Goal: Information Seeking & Learning: Learn about a topic

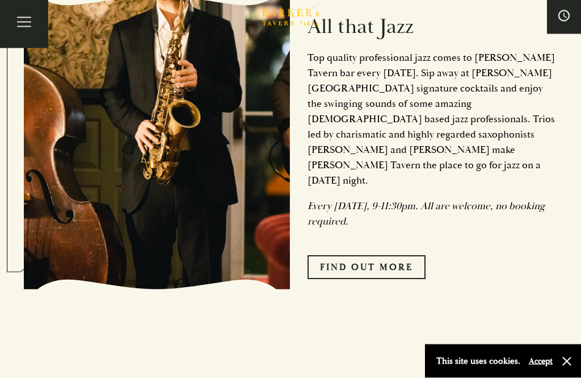
scroll to position [1384, 0]
click at [410, 255] on link "Find Out More" at bounding box center [367, 267] width 118 height 24
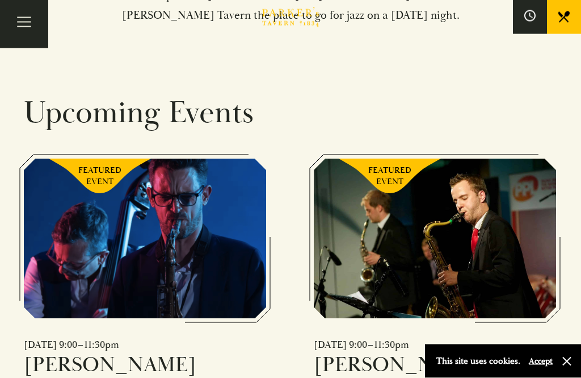
scroll to position [595, 0]
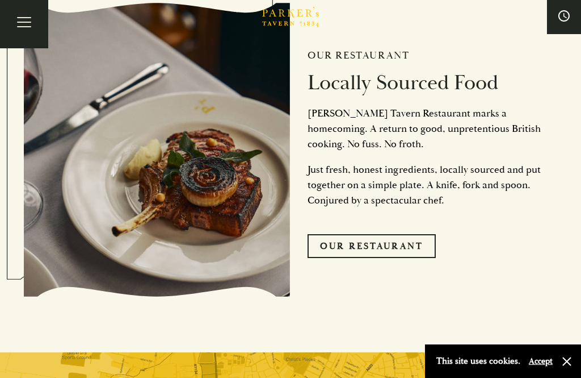
scroll to position [2358, 0]
click at [417, 235] on link "Our Restaurant" at bounding box center [372, 247] width 128 height 24
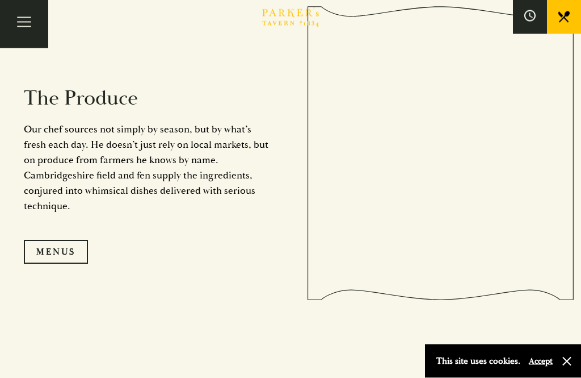
scroll to position [916, 0]
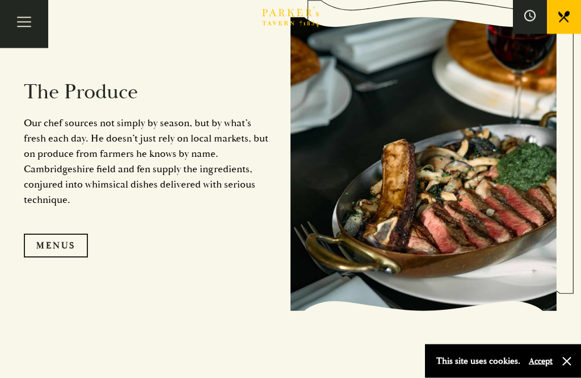
click at [54, 258] on link "Menus" at bounding box center [56, 246] width 64 height 24
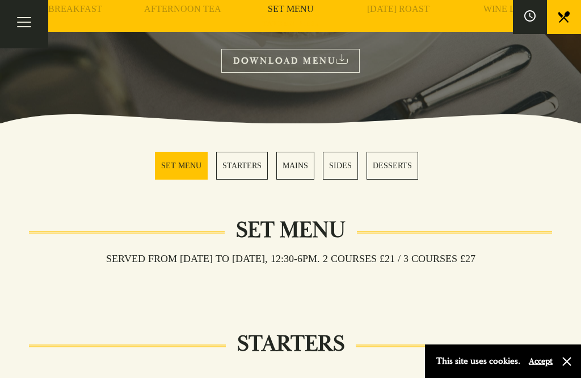
scroll to position [217, 0]
click at [244, 168] on link "STARTERS" at bounding box center [242, 166] width 52 height 28
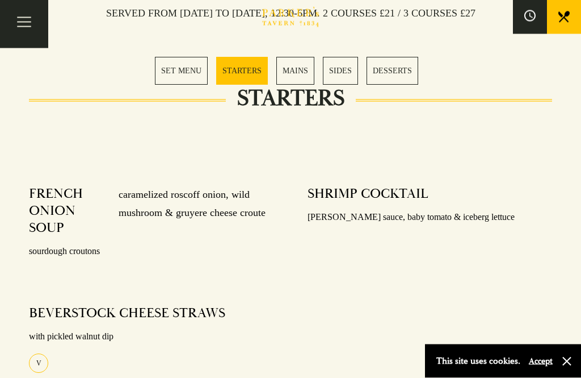
scroll to position [562, 0]
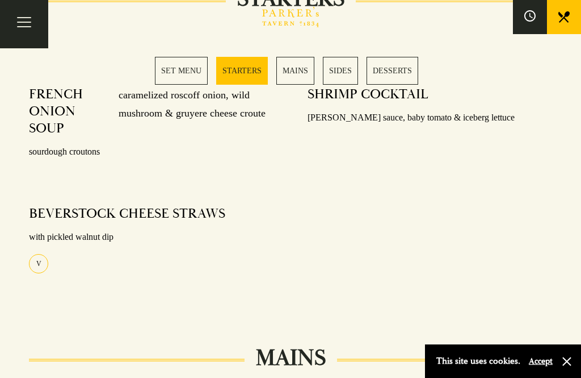
click at [170, 75] on link "SET MENU" at bounding box center [181, 71] width 53 height 28
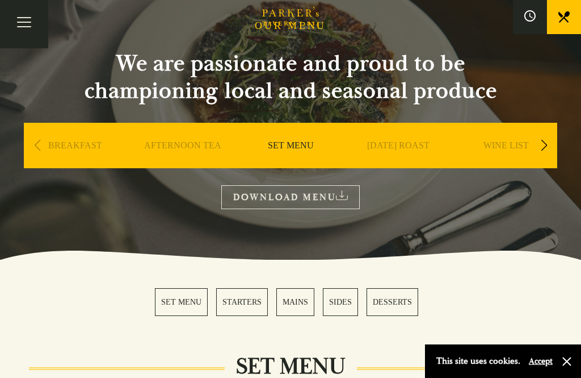
scroll to position [83, 0]
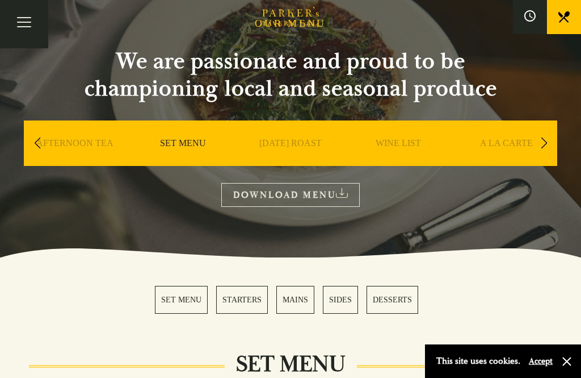
click at [503, 144] on link "A LA CARTE" at bounding box center [506, 159] width 53 height 45
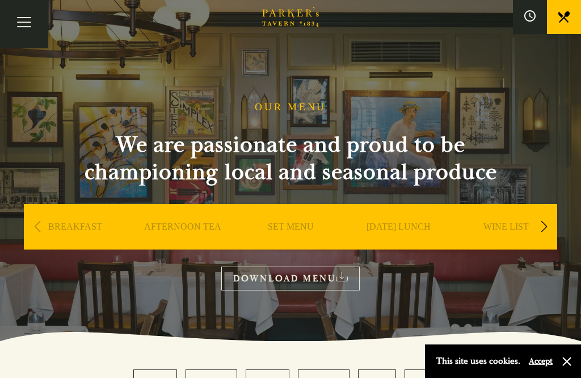
click at [194, 227] on link "AFTERNOON TEA" at bounding box center [182, 243] width 77 height 45
